Goal: Find specific page/section: Find specific page/section

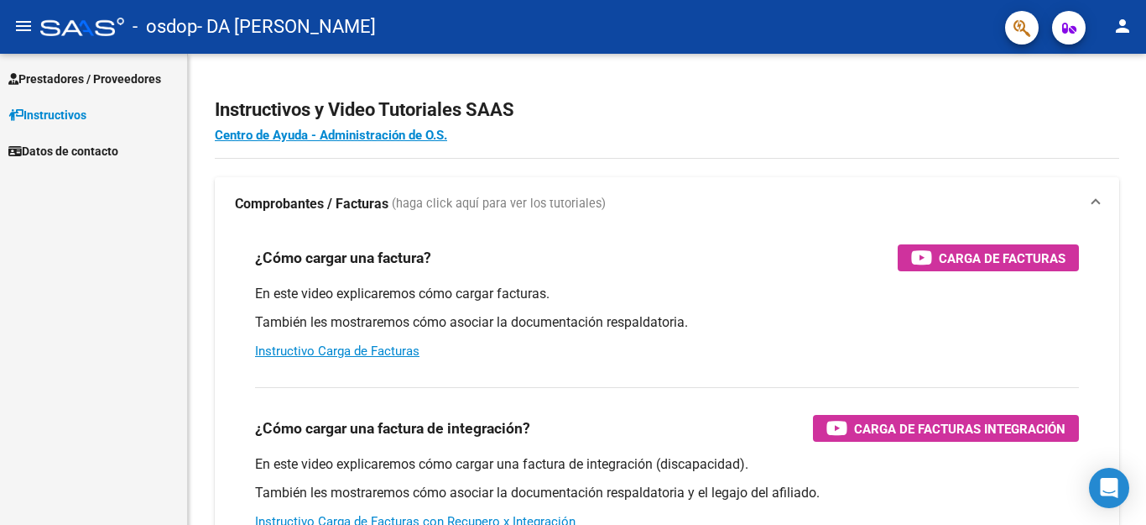
click at [77, 78] on span "Prestadores / Proveedores" at bounding box center [84, 79] width 153 height 18
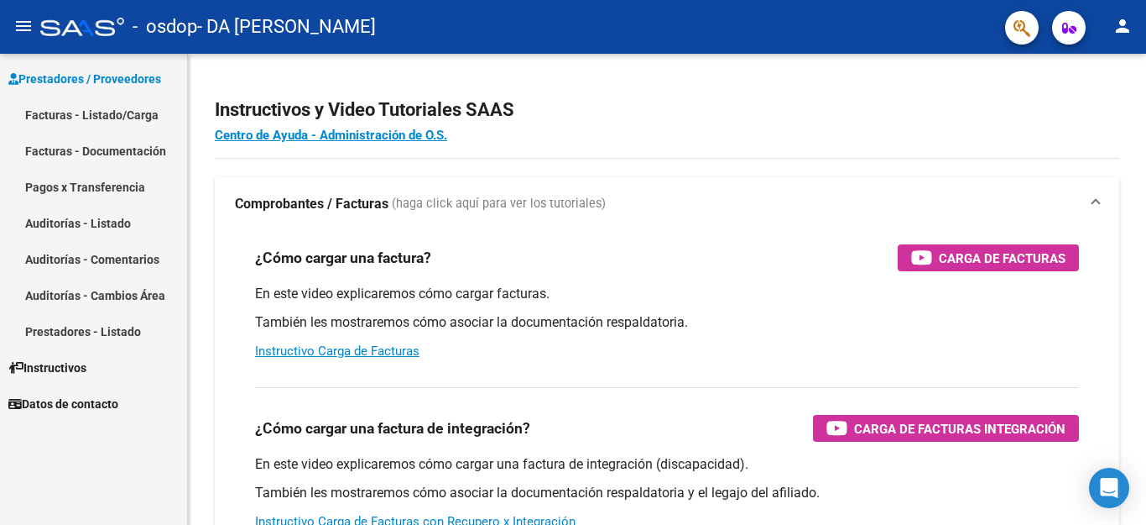
click at [91, 154] on link "Facturas - Documentación" at bounding box center [93, 151] width 187 height 36
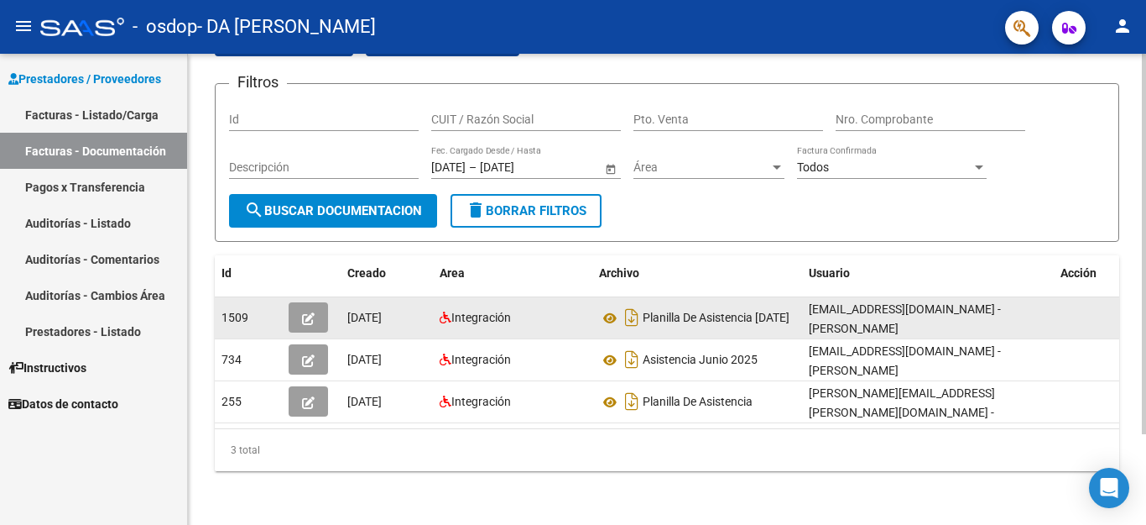
scroll to position [3, 0]
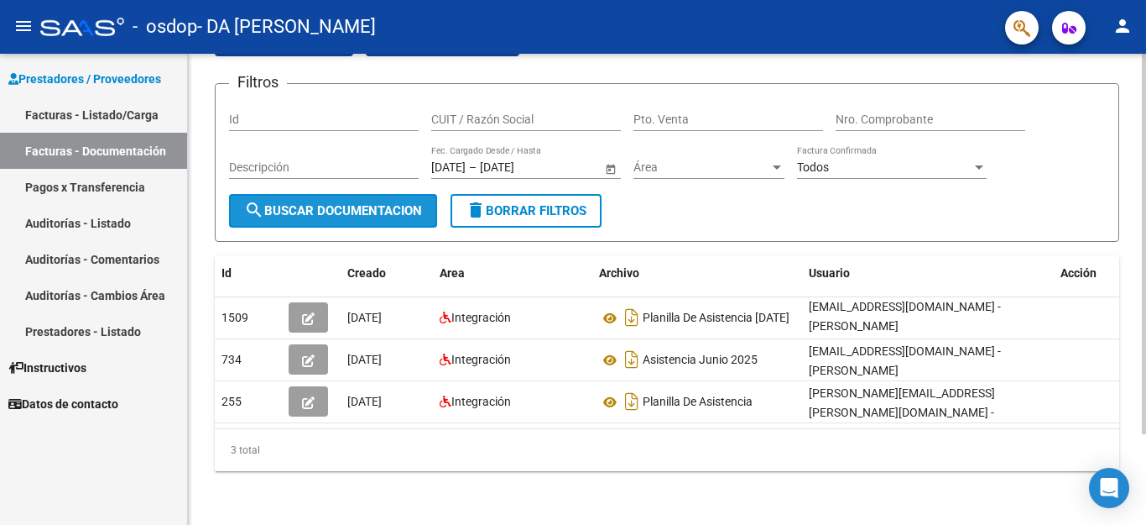
click at [337, 203] on span "search Buscar Documentacion" at bounding box center [333, 210] width 178 height 15
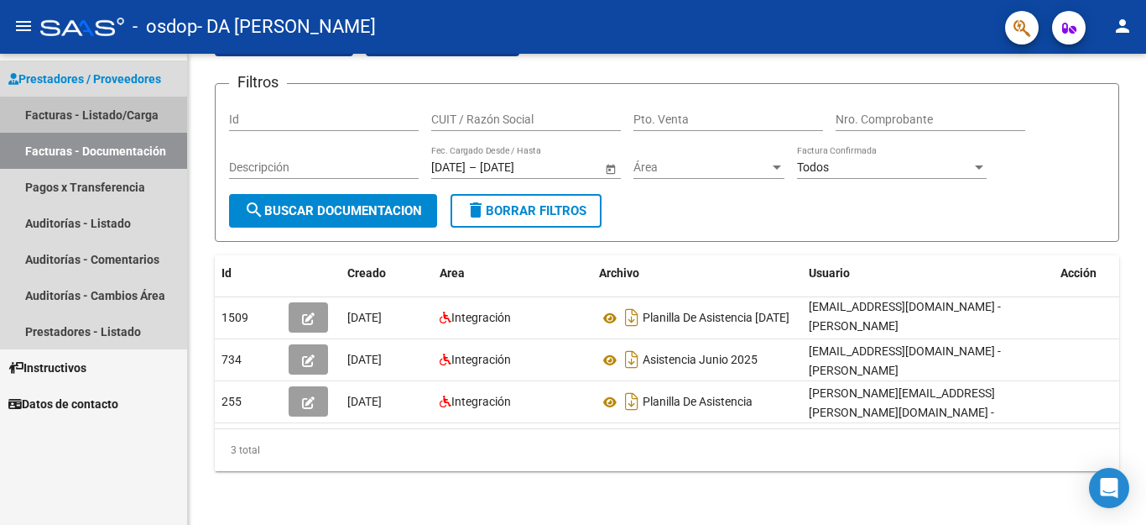
click at [98, 116] on link "Facturas - Listado/Carga" at bounding box center [93, 115] width 187 height 36
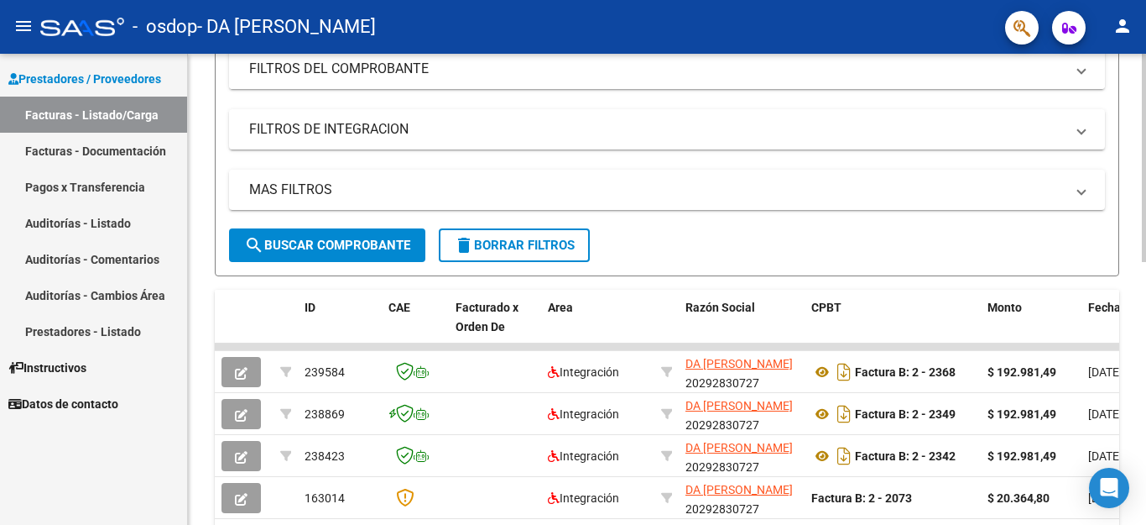
scroll to position [404, 0]
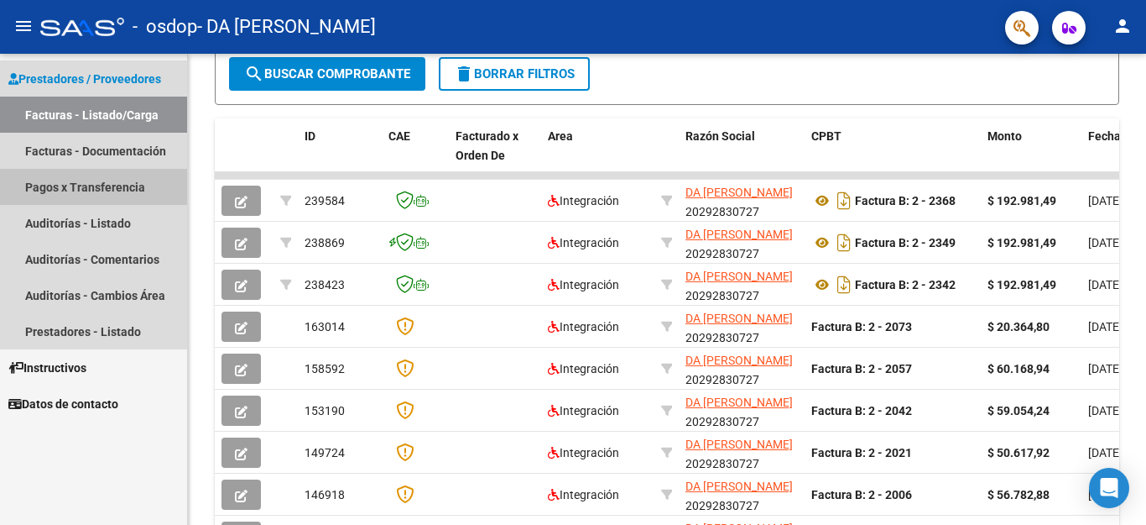
click at [116, 182] on link "Pagos x Transferencia" at bounding box center [93, 187] width 187 height 36
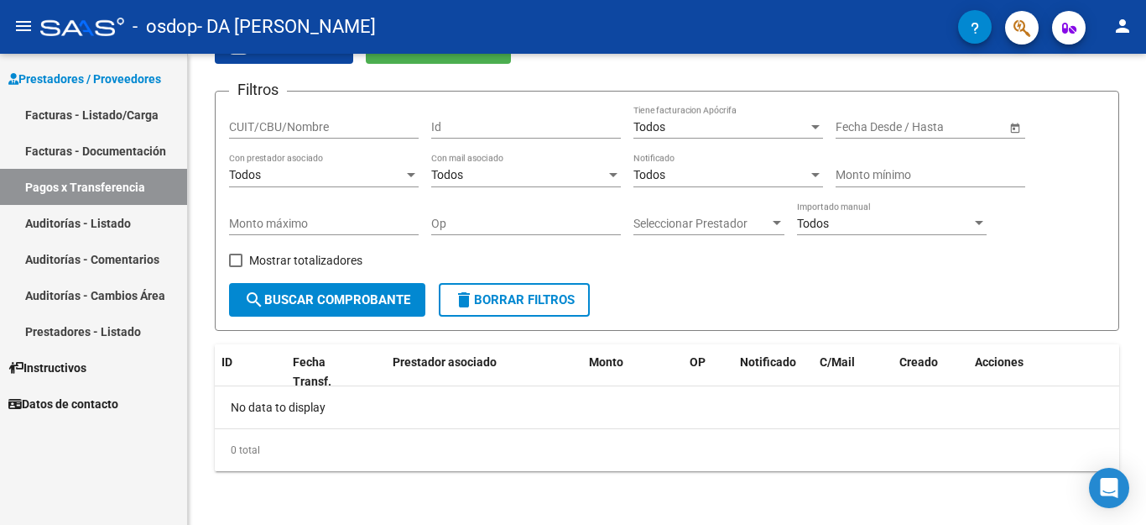
scroll to position [91, 0]
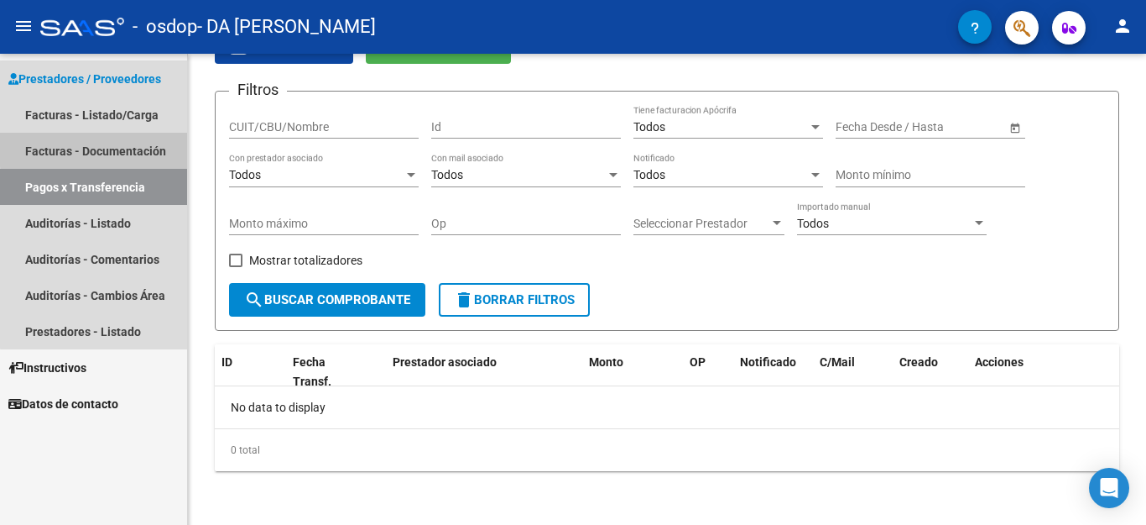
click at [110, 148] on link "Facturas - Documentación" at bounding box center [93, 151] width 187 height 36
